Goal: Check status: Check status

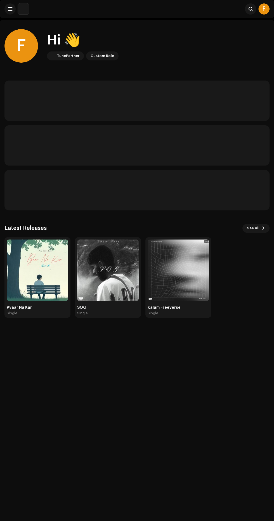
click at [96, 274] on img at bounding box center [108, 270] width 62 height 62
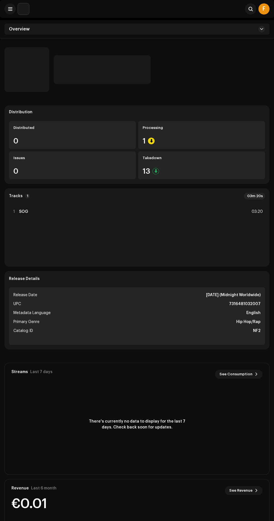
click at [227, 129] on div "Processing" at bounding box center [202, 128] width 118 height 4
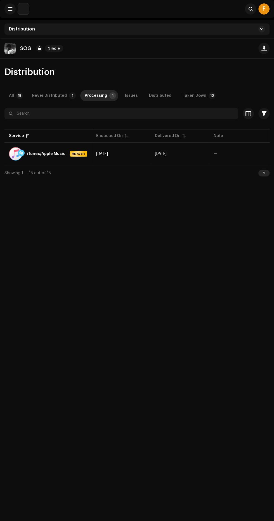
click at [192, 92] on div "Taken Down" at bounding box center [195, 95] width 24 height 11
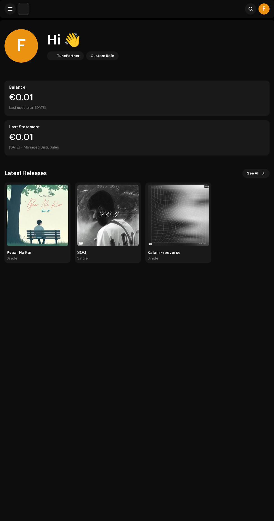
click at [164, 224] on img at bounding box center [179, 216] width 62 height 62
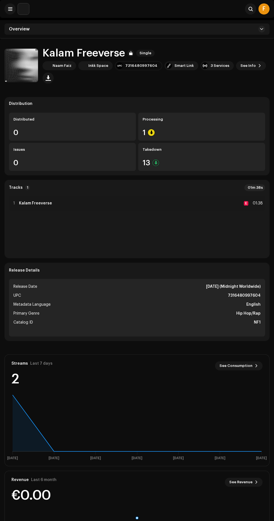
click at [156, 163] on div at bounding box center [155, 162] width 7 height 7
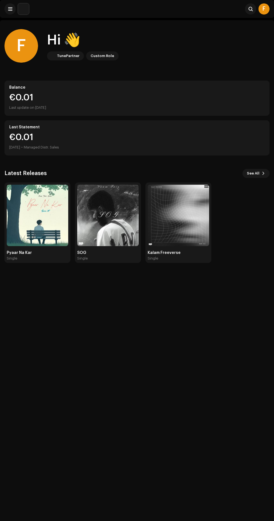
click at [24, 229] on img at bounding box center [38, 216] width 62 height 62
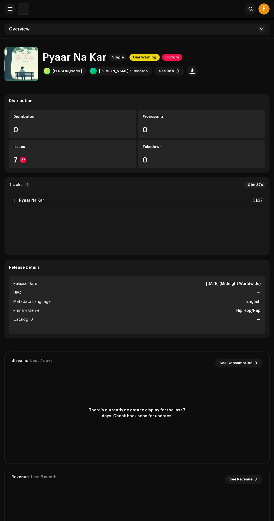
click at [23, 160] on div at bounding box center [23, 160] width 7 height 7
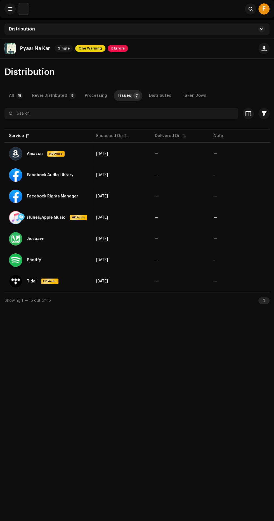
click at [116, 48] on span "3 Errors" at bounding box center [118, 48] width 20 height 7
click at [148, 52] on div "Validation 1 Inspection 2" at bounding box center [138, 65] width 62 height 27
click at [151, 74] on div "Inspection 2" at bounding box center [137, 70] width 56 height 11
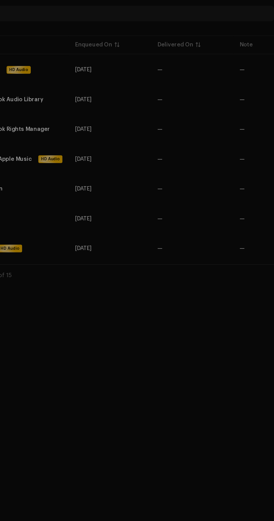
click at [103, 451] on div "Inspection Errors We found the errors below when inspecting your release. IMPOR…" at bounding box center [137, 260] width 274 height 521
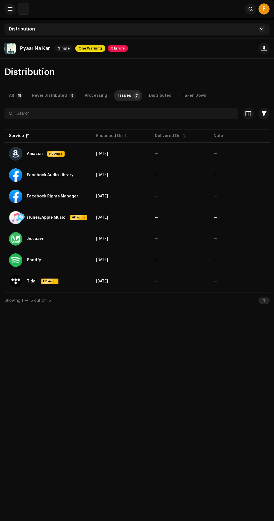
scroll to position [15, 0]
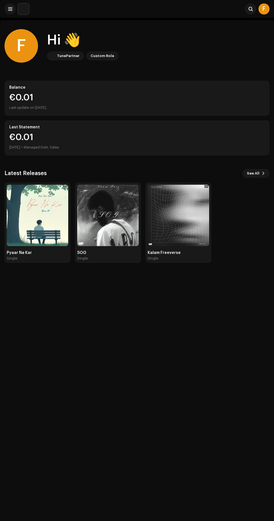
click at [173, 216] on img at bounding box center [179, 216] width 62 height 62
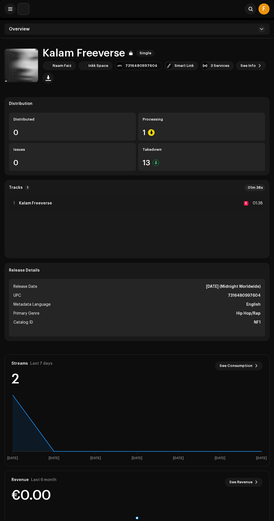
click at [155, 162] on div at bounding box center [155, 162] width 7 height 7
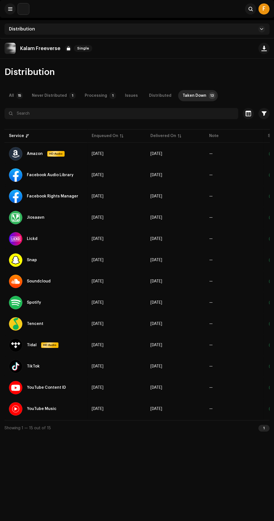
scroll to position [3, 0]
